Goal: Task Accomplishment & Management: Manage account settings

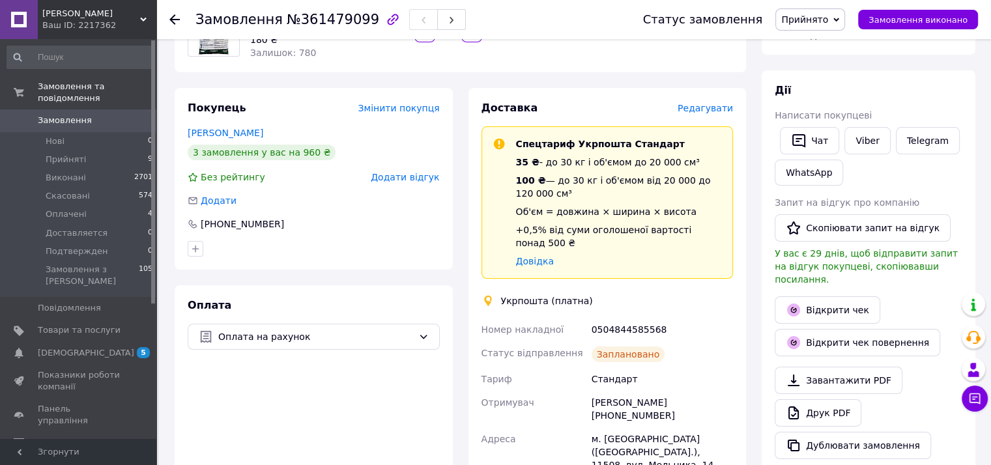
scroll to position [195, 0]
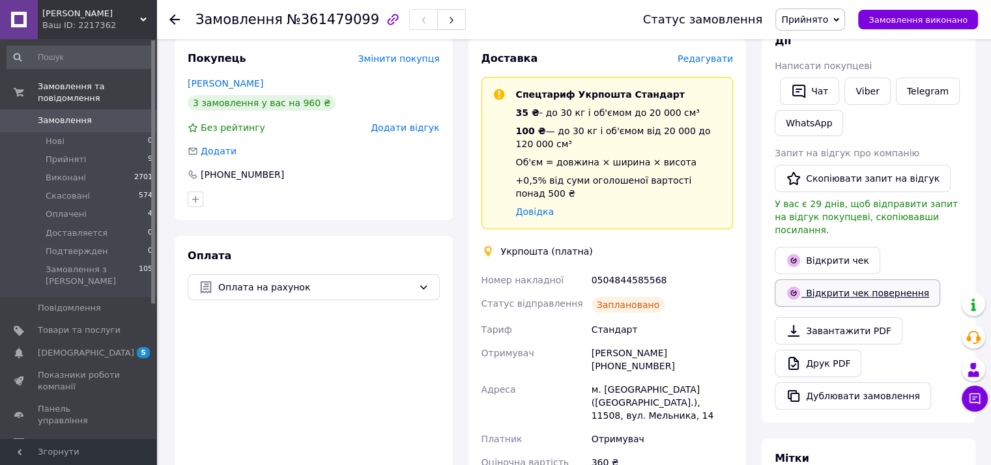
click at [888, 279] on link "Відкрити чек повернення" at bounding box center [856, 292] width 165 height 27
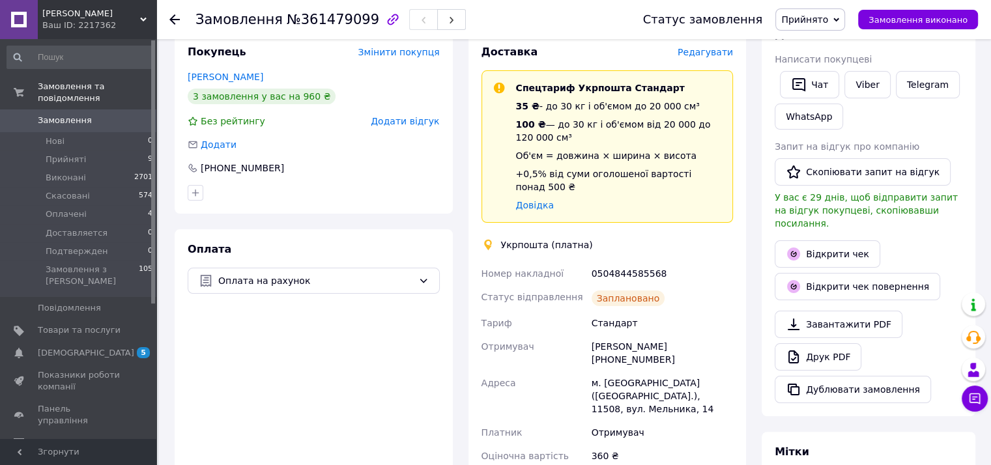
scroll to position [261, 0]
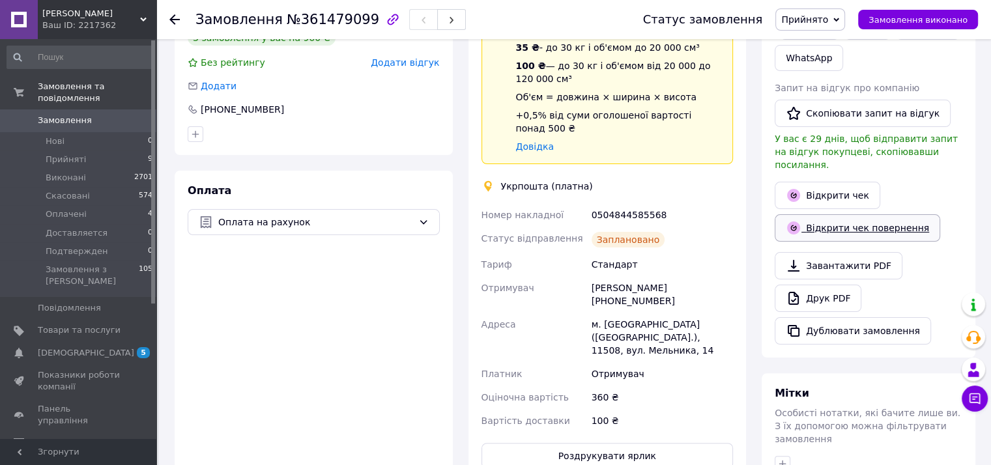
click at [848, 214] on link "Відкрити чек повернення" at bounding box center [856, 227] width 165 height 27
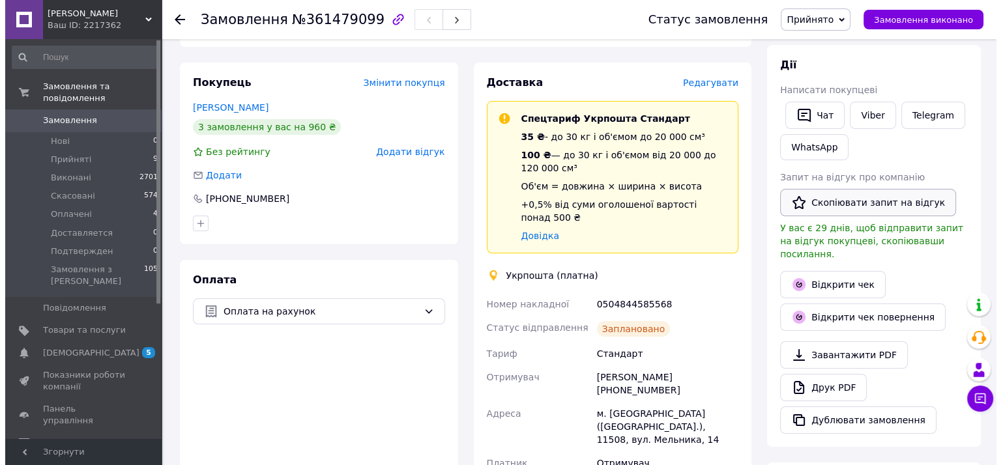
scroll to position [0, 0]
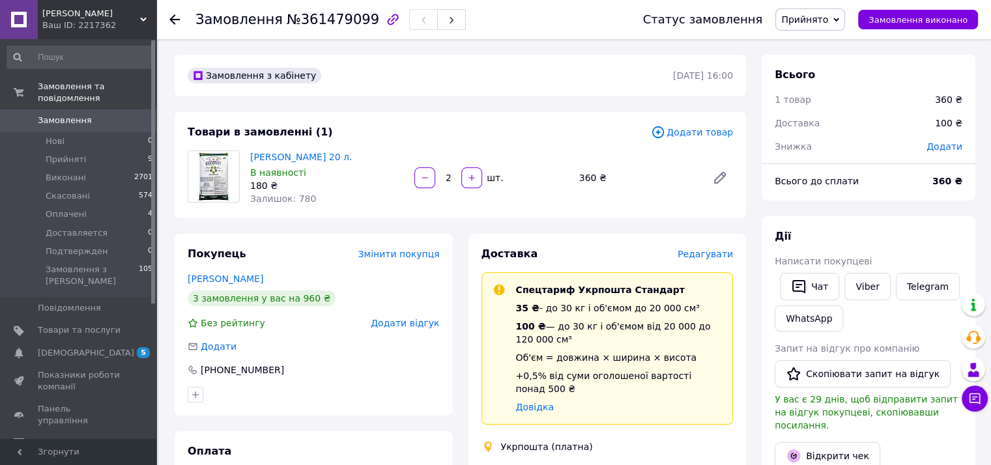
click at [840, 25] on span "Прийнято" at bounding box center [810, 19] width 70 height 22
click at [826, 66] on li "Скасовано" at bounding box center [813, 65] width 75 height 20
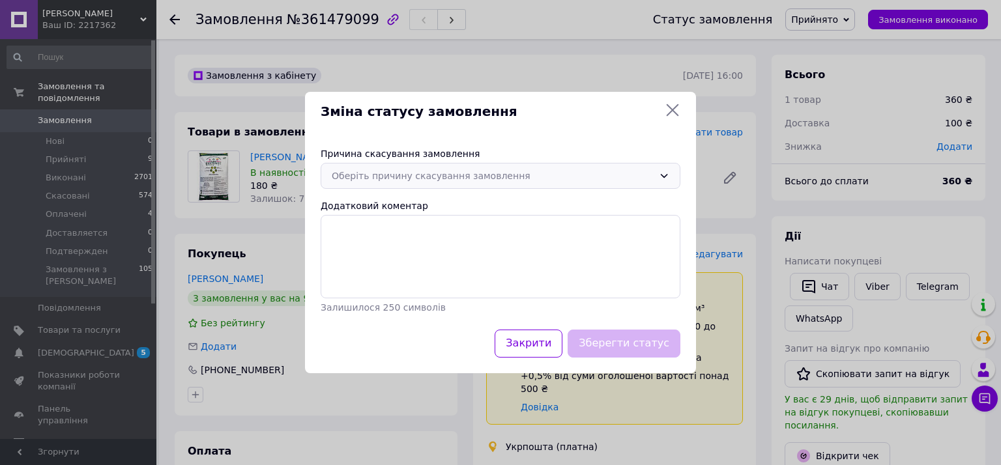
click at [401, 177] on div "Оберіть причину скасування замовлення" at bounding box center [493, 176] width 322 height 14
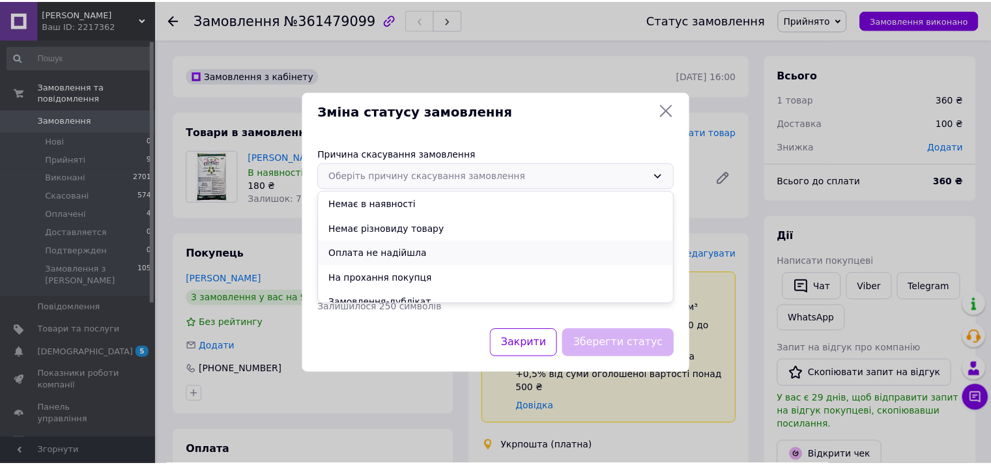
scroll to position [61, 0]
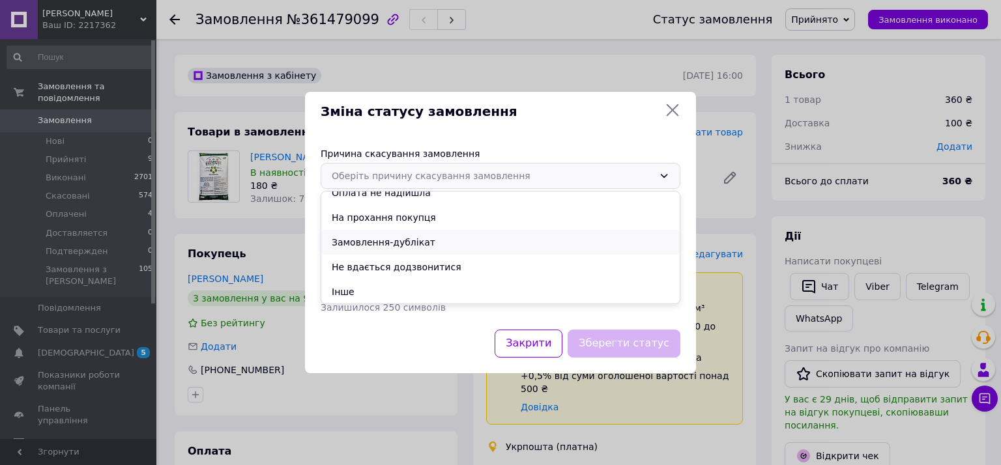
click at [421, 246] on li "Замовлення-дублікат" at bounding box center [500, 242] width 358 height 25
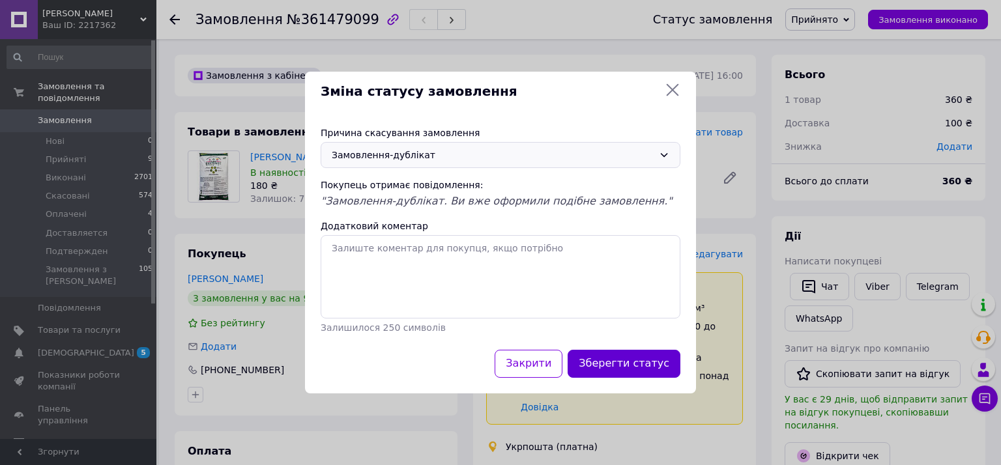
click at [659, 364] on button "Зберегти статус" at bounding box center [623, 364] width 113 height 28
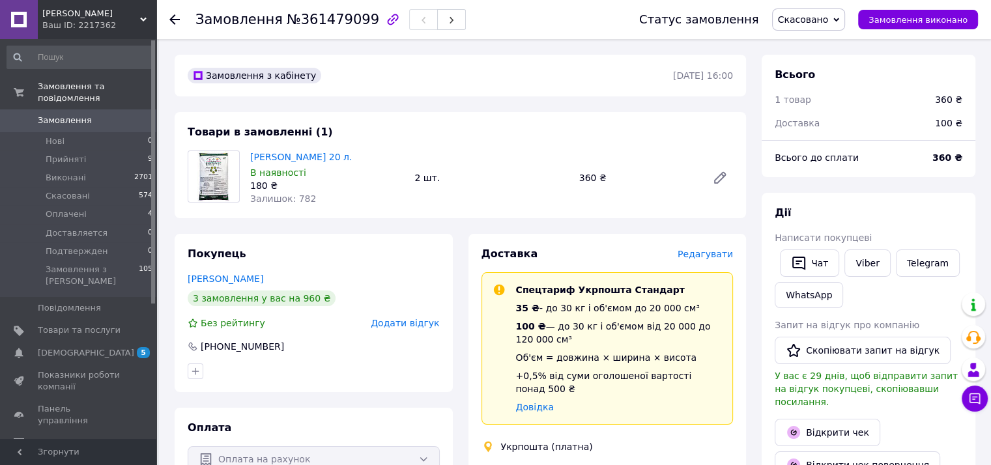
click at [175, 21] on icon at bounding box center [174, 19] width 10 height 10
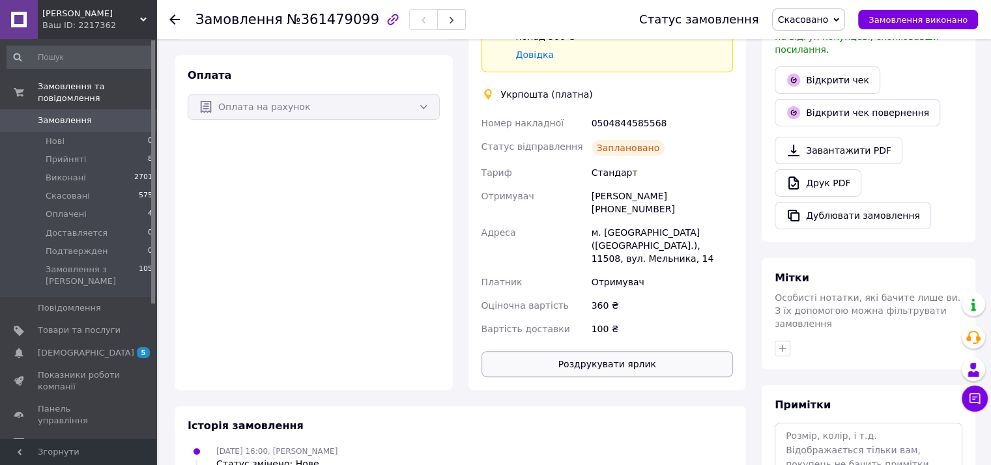
scroll to position [261, 0]
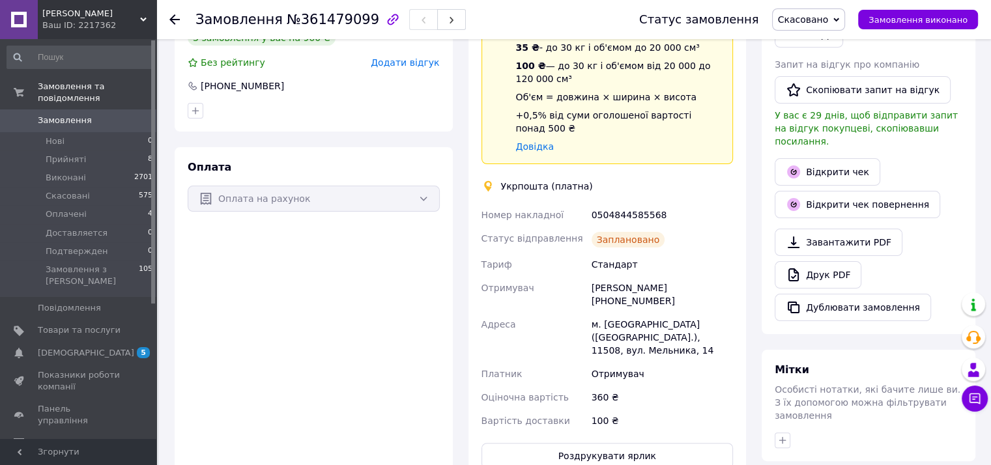
click at [173, 25] on div at bounding box center [174, 19] width 10 height 13
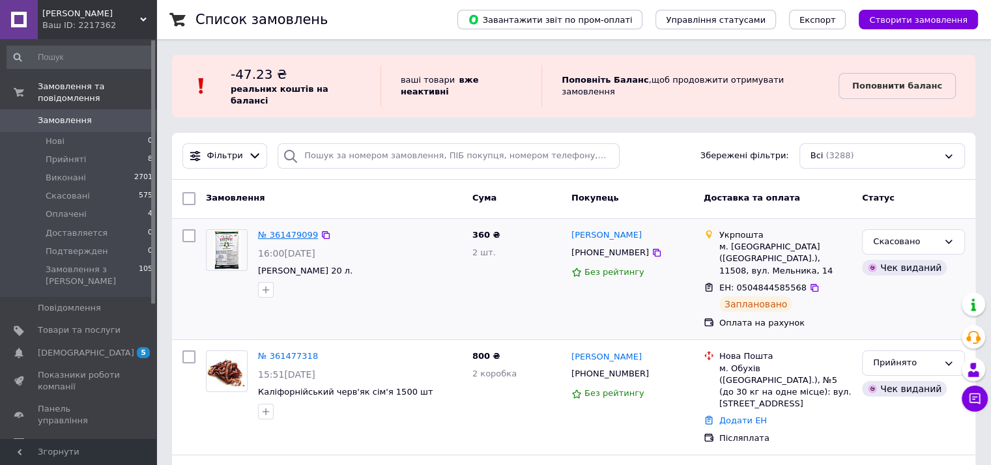
click at [288, 230] on link "№ 361479099" at bounding box center [288, 235] width 60 height 10
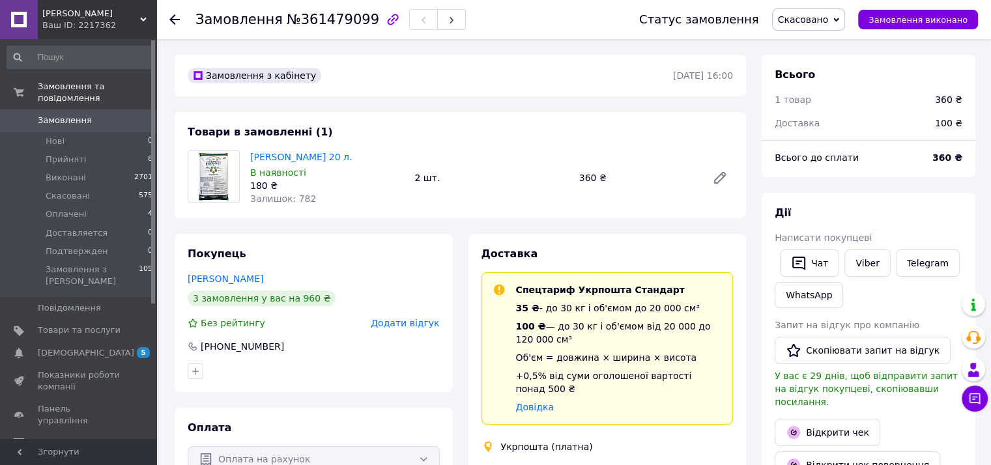
click at [841, 20] on span "Скасовано" at bounding box center [809, 19] width 74 height 22
click at [823, 18] on span "Скасовано" at bounding box center [803, 19] width 51 height 10
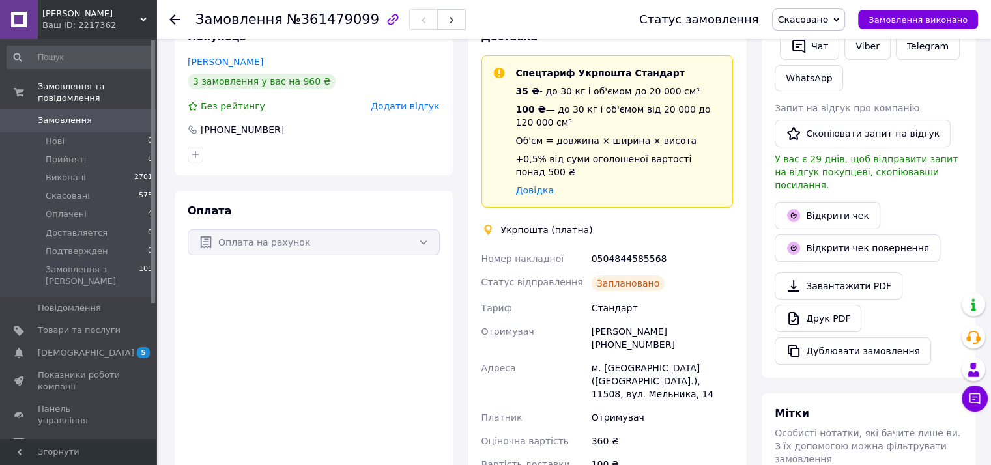
scroll to position [195, 0]
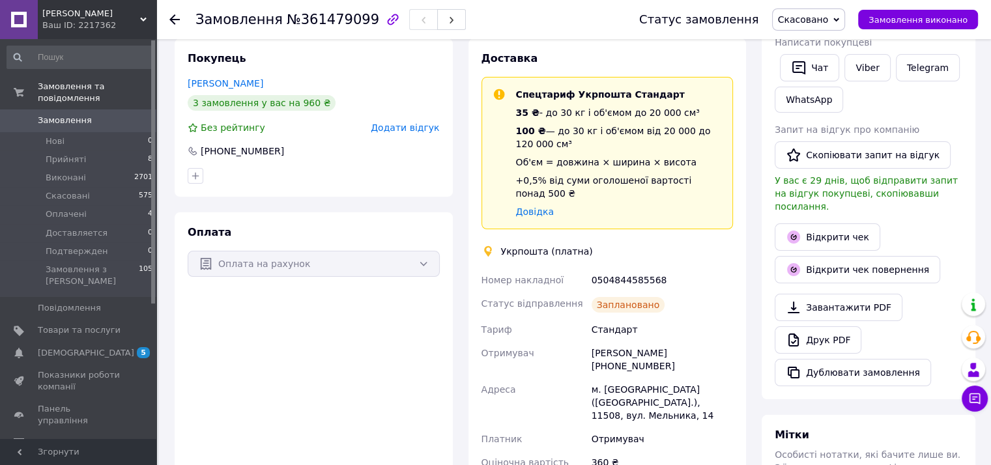
click at [829, 18] on span "Скасовано" at bounding box center [803, 19] width 51 height 10
click at [829, 44] on li "Прийнято" at bounding box center [810, 46] width 75 height 20
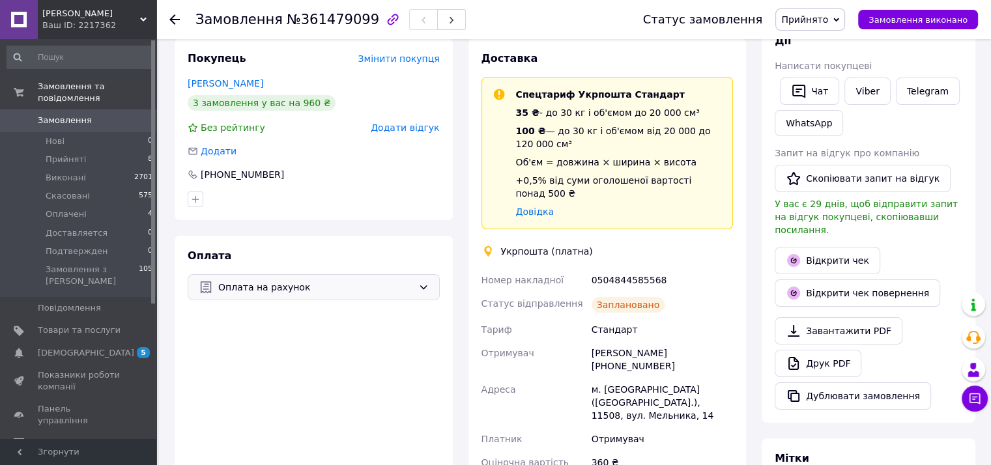
click at [360, 285] on span "Оплата на рахунок" at bounding box center [315, 287] width 195 height 14
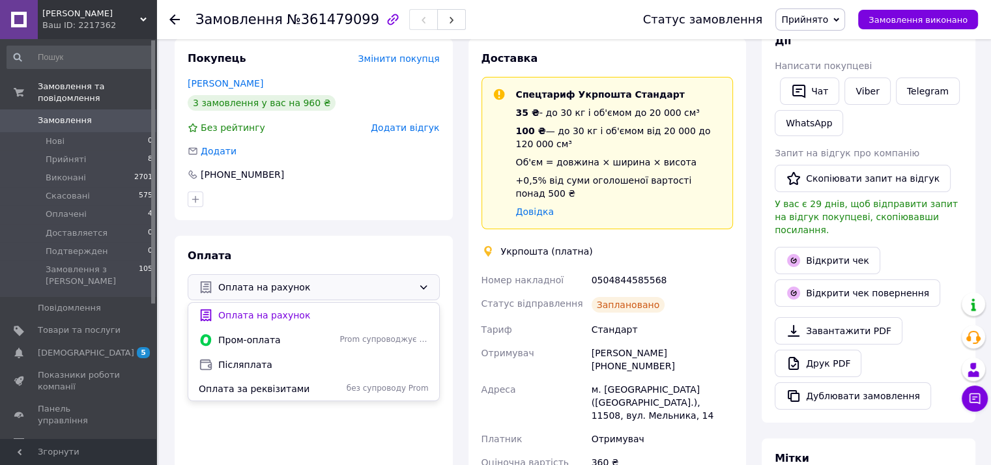
click at [344, 287] on span "Оплата на рахунок" at bounding box center [315, 287] width 195 height 14
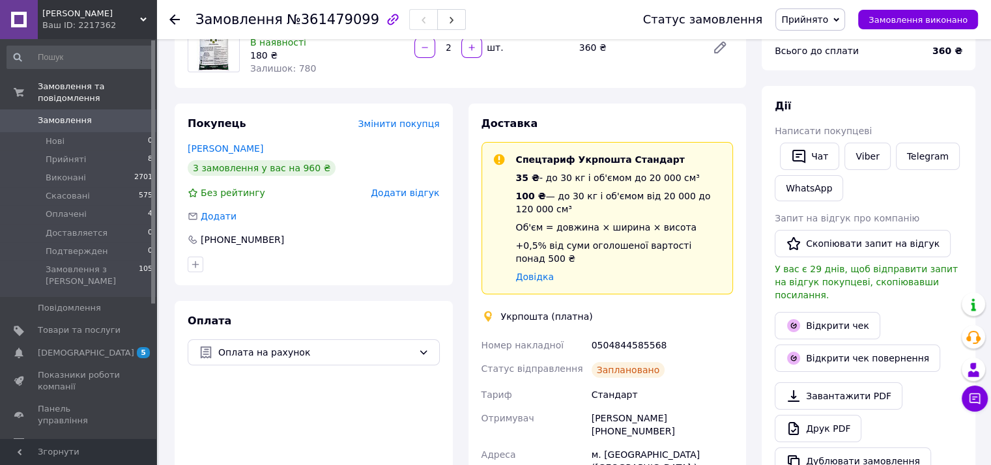
scroll to position [0, 0]
